Goal: Task Accomplishment & Management: Manage account settings

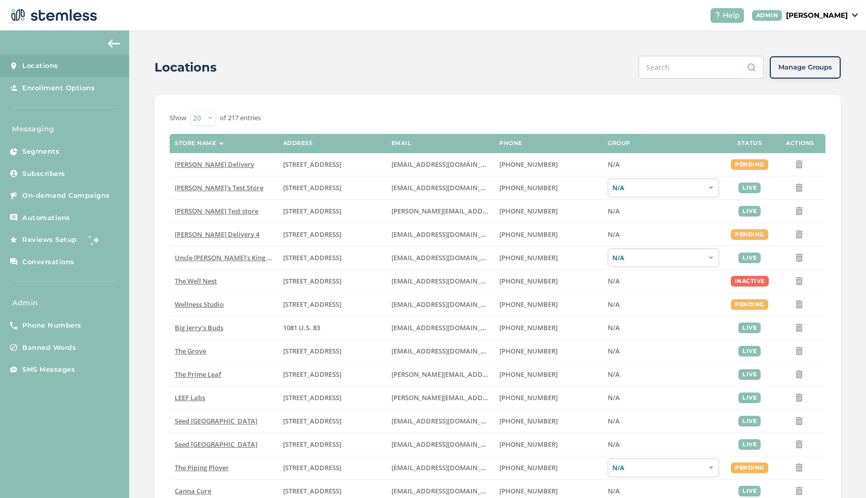
click at [823, 17] on p "[PERSON_NAME]" at bounding box center [817, 15] width 62 height 11
click at [820, 71] on span "Impersonate" at bounding box center [823, 73] width 50 height 10
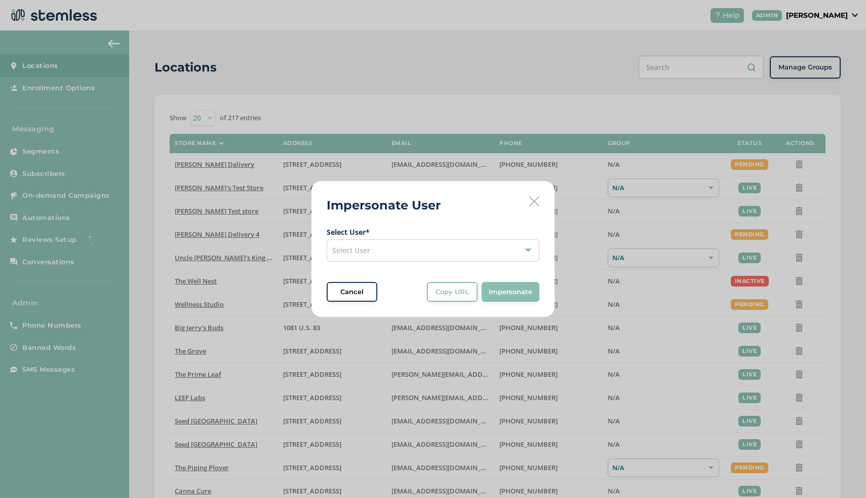
click at [461, 253] on div "Select User" at bounding box center [433, 250] width 213 height 22
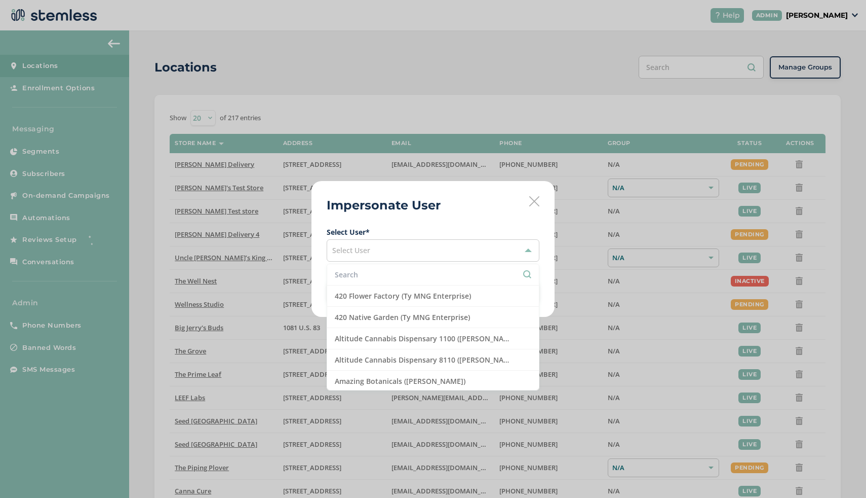
click at [412, 276] on input "text" at bounding box center [433, 274] width 197 height 11
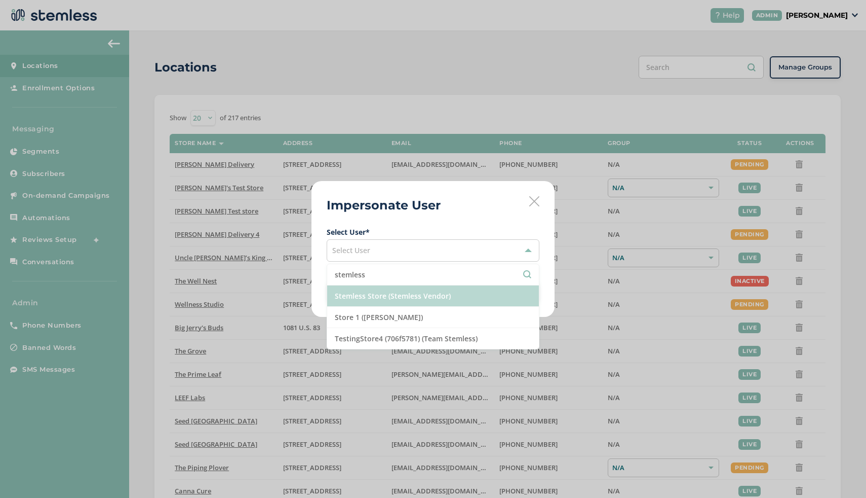
type input "stemless"
click at [420, 297] on li "Stemless Store (Stemless Vendor)" at bounding box center [433, 295] width 212 height 21
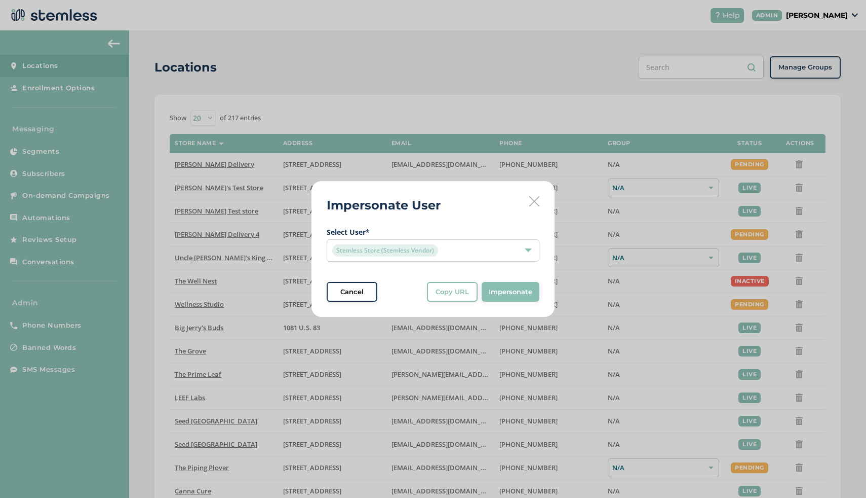
click at [488, 291] on button "Impersonate" at bounding box center [511, 292] width 58 height 20
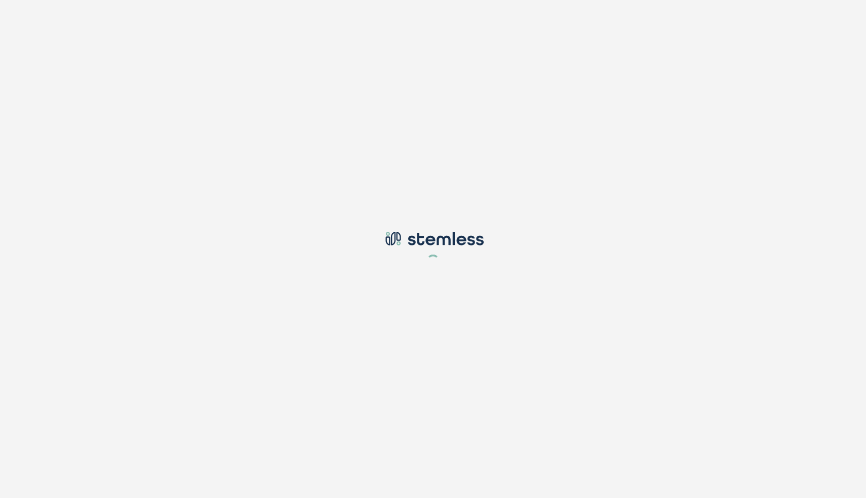
type input "[EMAIL_ADDRESS][DOMAIN_NAME]"
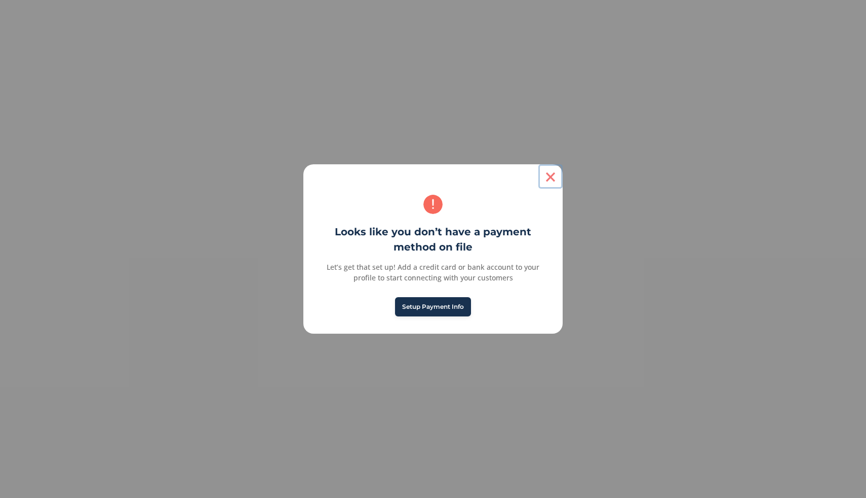
click at [548, 175] on button "×" at bounding box center [551, 176] width 24 height 24
